Goal: Information Seeking & Learning: Check status

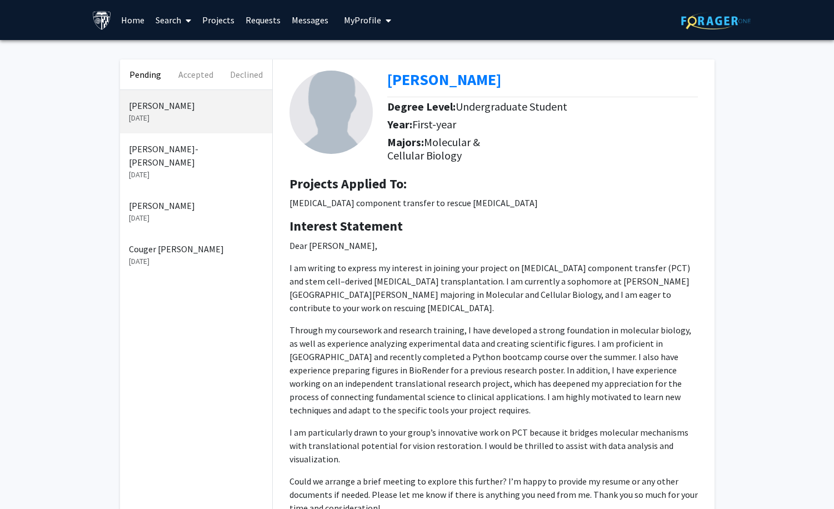
scroll to position [132, 0]
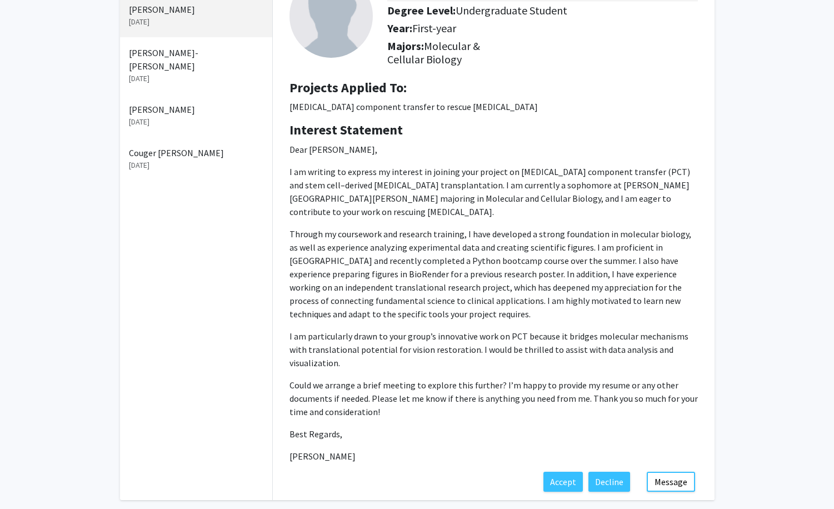
scroll to position [132, 0]
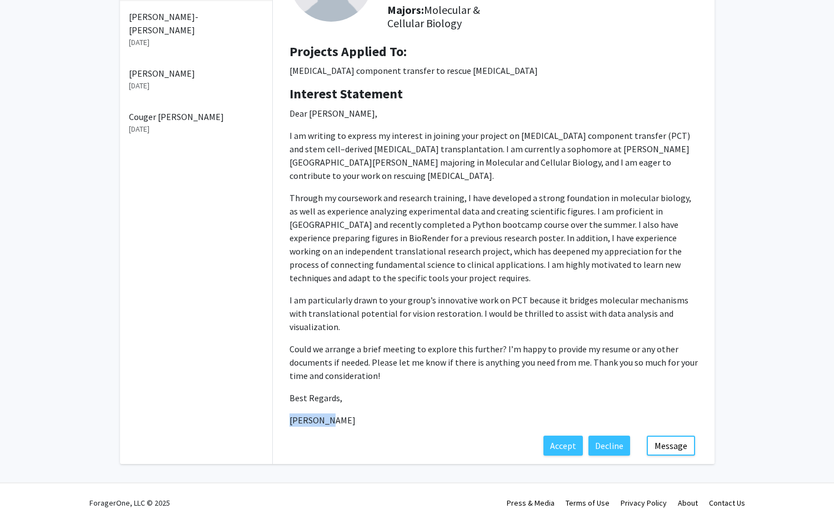
drag, startPoint x: 327, startPoint y: 408, endPoint x: 282, endPoint y: 408, distance: 45.0
click at [282, 408] on div "Interest Statement Dear [PERSON_NAME], I am writing to express my interest in j…" at bounding box center [493, 260] width 425 height 349
copy p "[PERSON_NAME]"
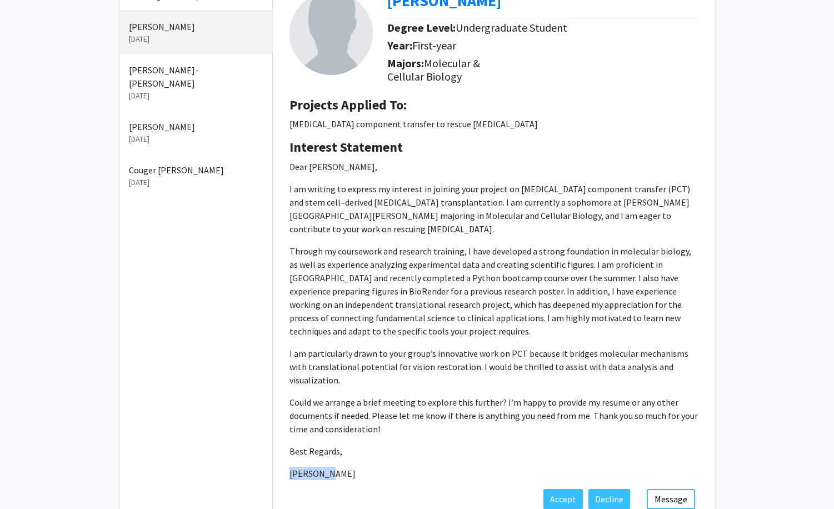
scroll to position [72, 0]
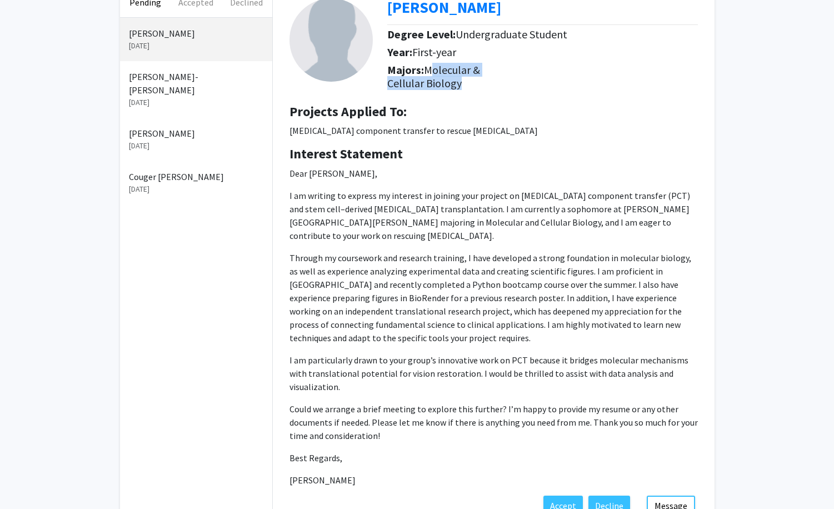
drag, startPoint x: 426, startPoint y: 69, endPoint x: 482, endPoint y: 97, distance: 61.9
click at [482, 97] on div "[PERSON_NAME] Degree Level: Undergraduate Student Year: First-year Majors: Mole…" at bounding box center [494, 241] width 442 height 508
copy div "Molecular & Cellular Biology"
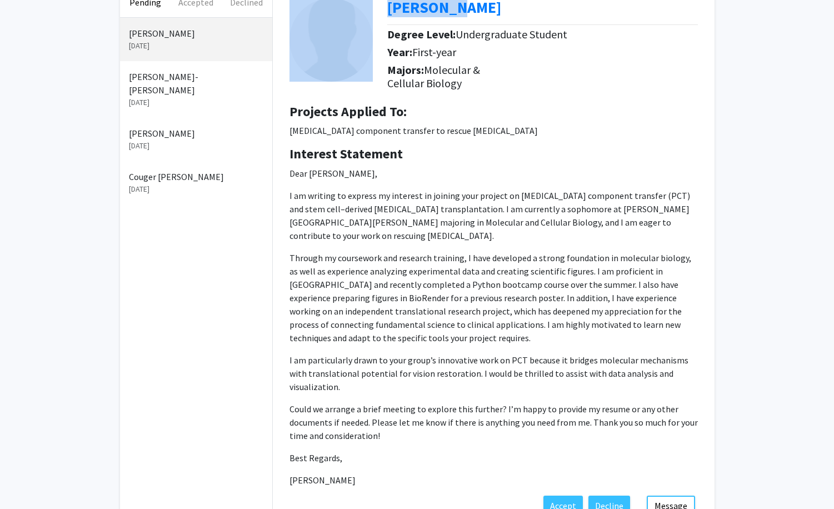
scroll to position [67, 0]
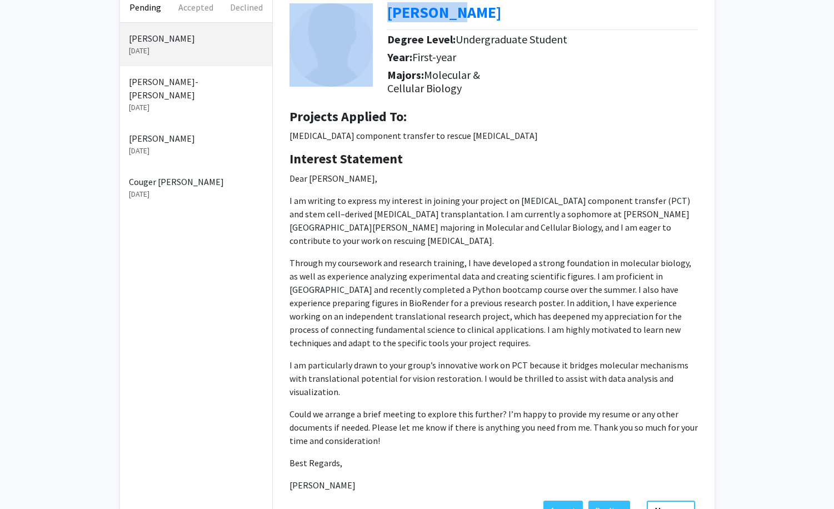
drag, startPoint x: 384, startPoint y: 9, endPoint x: 480, endPoint y: 13, distance: 96.2
click at [480, 13] on div "[PERSON_NAME] Degree Level: Undergraduate Student Year: First-year Majors: Mole…" at bounding box center [493, 46] width 425 height 108
click at [469, 18] on div "[PERSON_NAME]" at bounding box center [546, 14] width 319 height 23
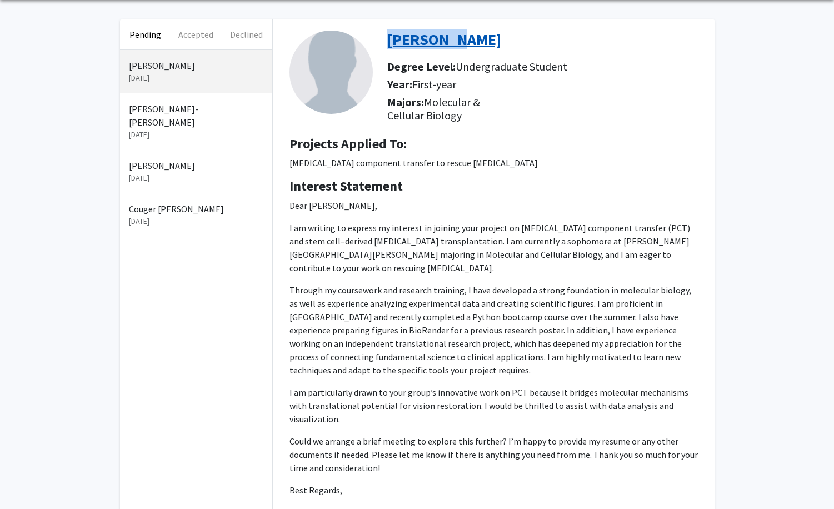
scroll to position [39, 0]
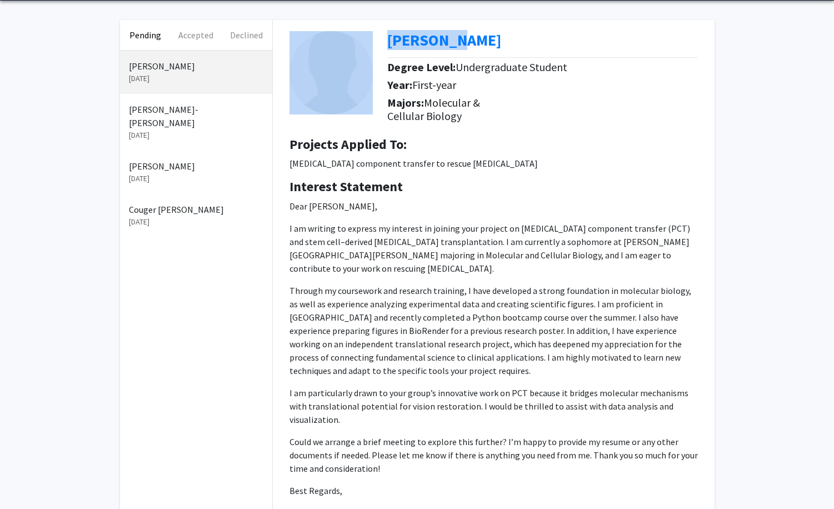
drag, startPoint x: 473, startPoint y: 12, endPoint x: 386, endPoint y: 38, distance: 90.5
click at [386, 38] on div "[PERSON_NAME] Degree Level: Undergraduate Student Year: First-year Majors: Mole…" at bounding box center [493, 74] width 425 height 108
copy div "[PERSON_NAME]"
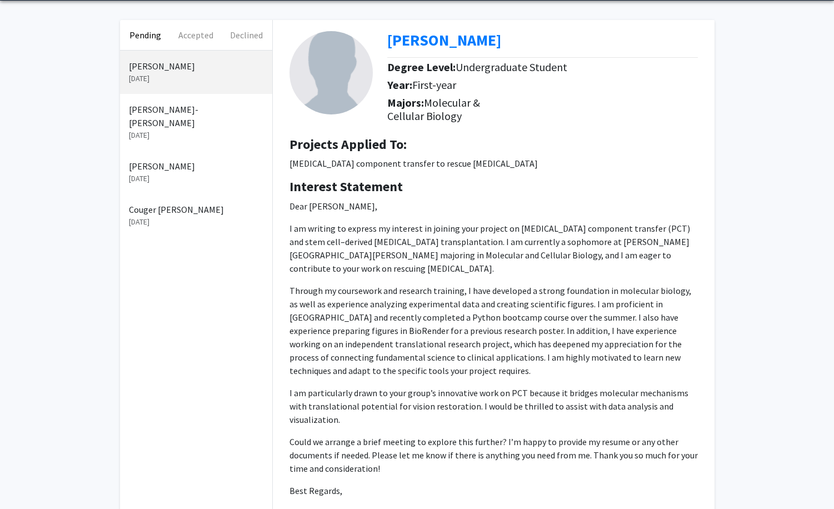
click at [439, 116] on span "Molecular & Cellular Biology" at bounding box center [433, 109] width 93 height 27
drag, startPoint x: 426, startPoint y: 105, endPoint x: 473, endPoint y: 116, distance: 48.5
click at [473, 116] on h5 "Majors: Molecular & Cellular Biology" at bounding box center [440, 109] width 106 height 27
copy span "Molecular & Cellular Biology"
